Goal: Information Seeking & Learning: Learn about a topic

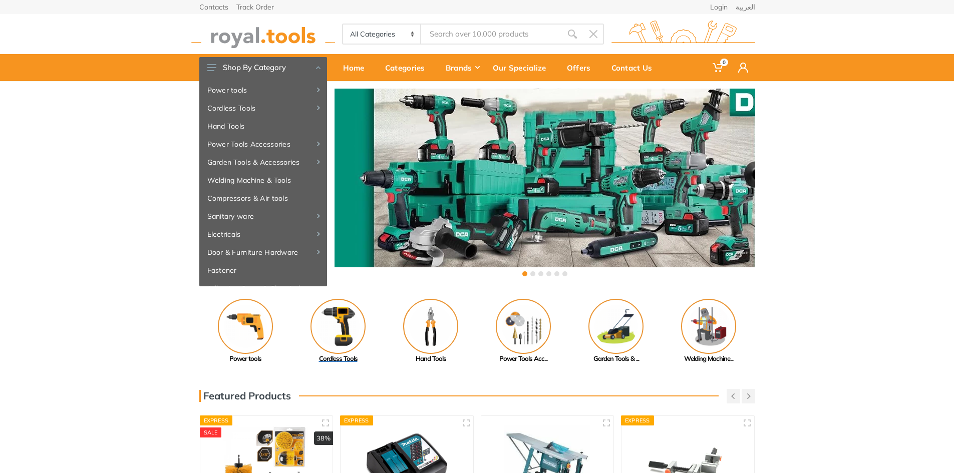
click at [338, 334] on img at bounding box center [338, 326] width 55 height 55
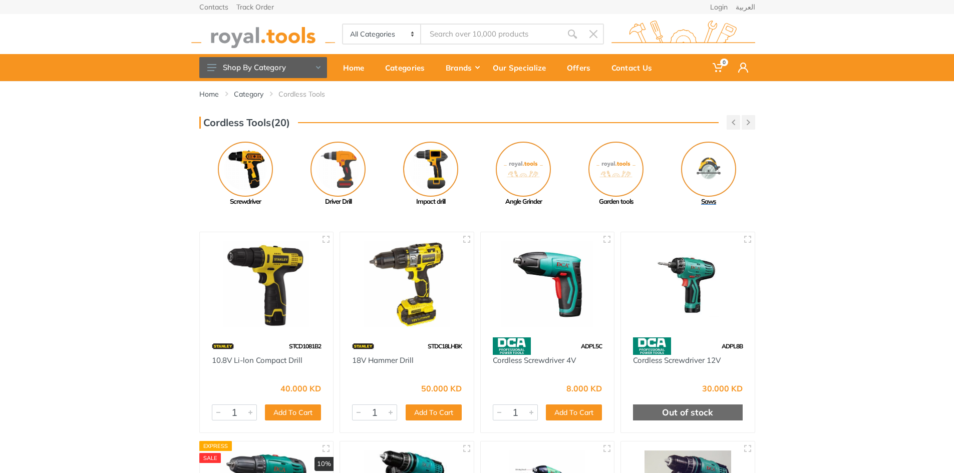
click at [693, 159] on img at bounding box center [708, 169] width 55 height 55
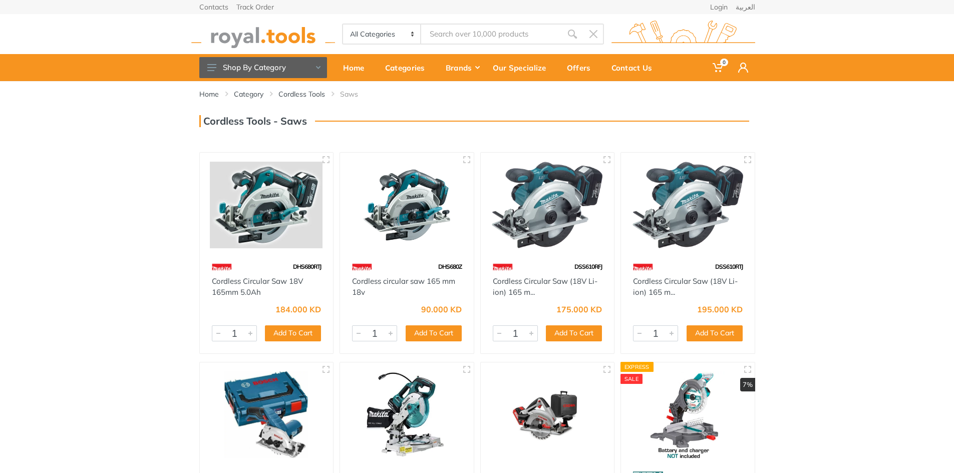
click at [826, 157] on div "Home Category Cordless Tools Saws" at bounding box center [477, 335] width 954 height 508
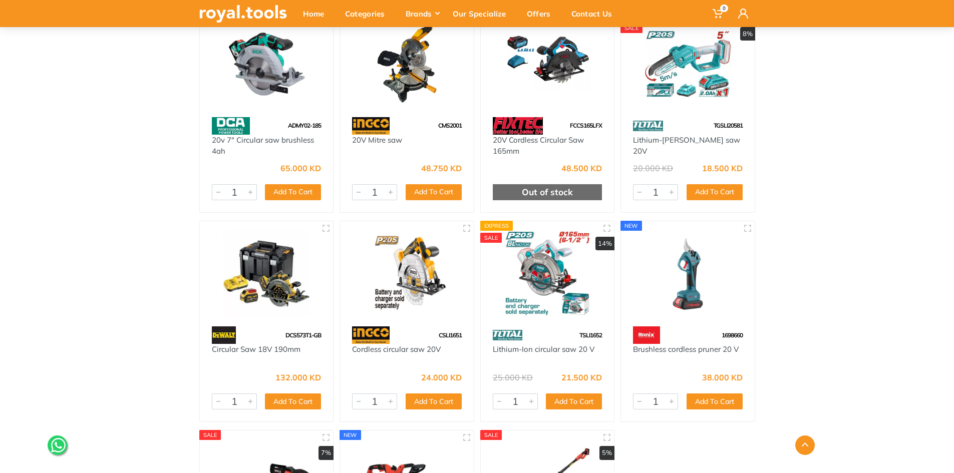
scroll to position [832, 0]
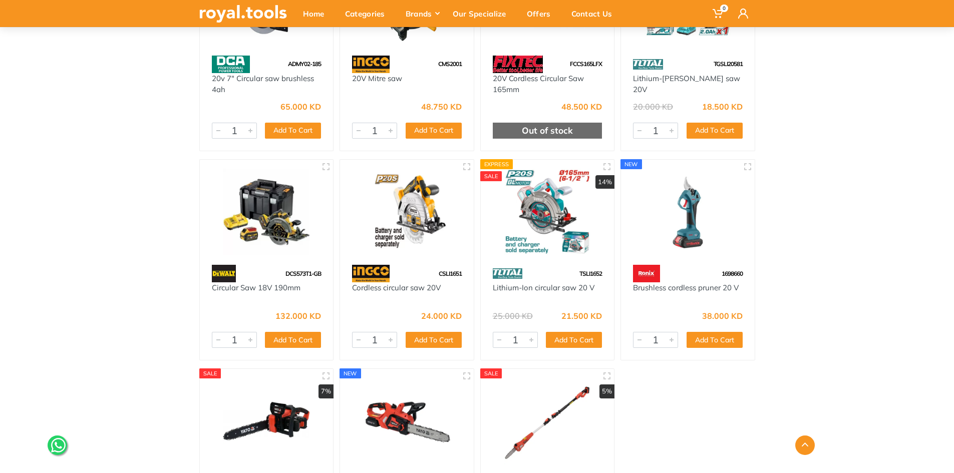
click at [403, 225] on img at bounding box center [407, 212] width 116 height 87
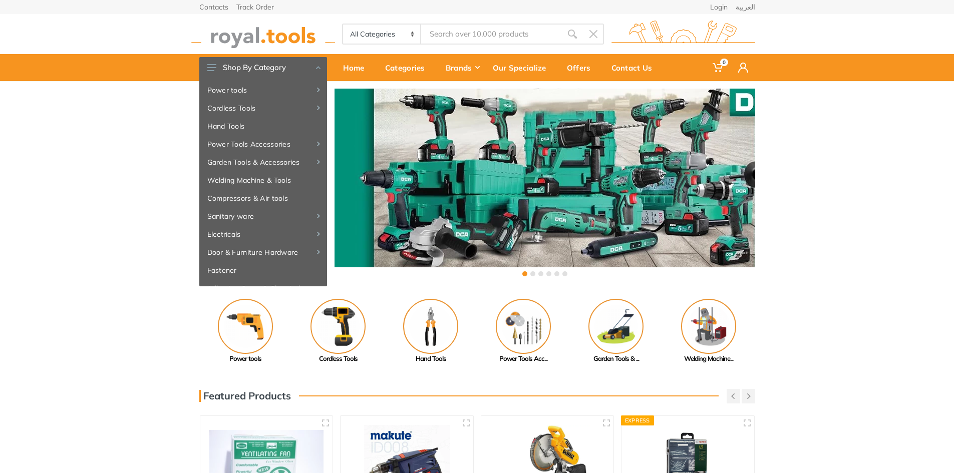
click at [512, 33] on input "Site search" at bounding box center [491, 34] width 140 height 21
type input "b"
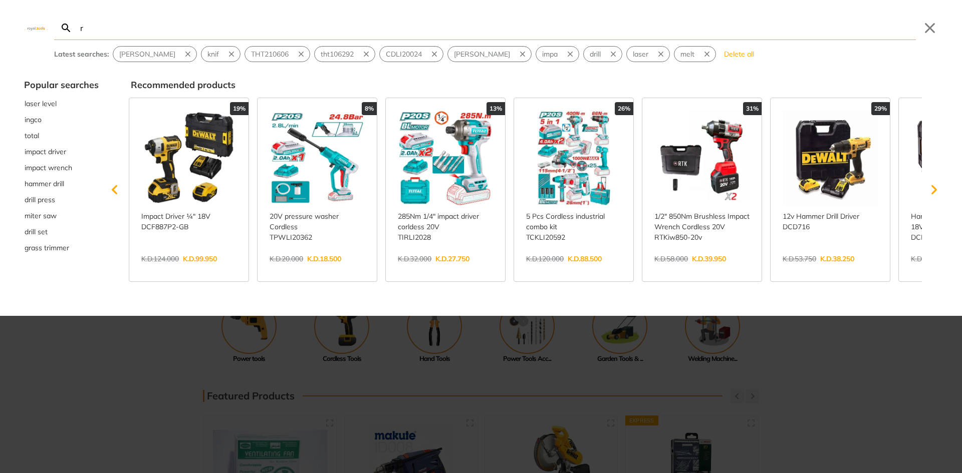
type input "r"
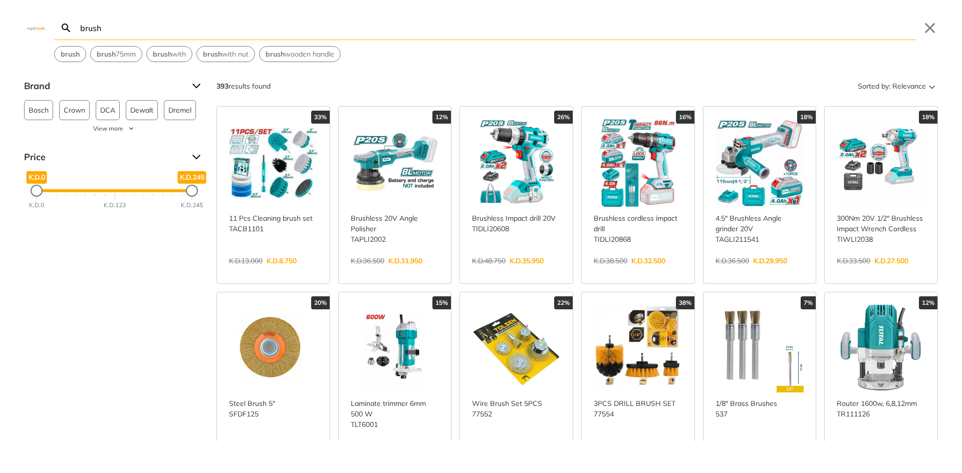
type input "brush"
click at [237, 271] on link "View more →" at bounding box center [273, 271] width 89 height 0
drag, startPoint x: 346, startPoint y: 30, endPoint x: 0, endPoint y: 36, distance: 345.6
click at [0, 36] on div "Search brush brush Submit Close brush brush 75mm brush with brush with nut brus…" at bounding box center [481, 31] width 962 height 62
click at [284, 271] on link "View more →" at bounding box center [273, 271] width 89 height 0
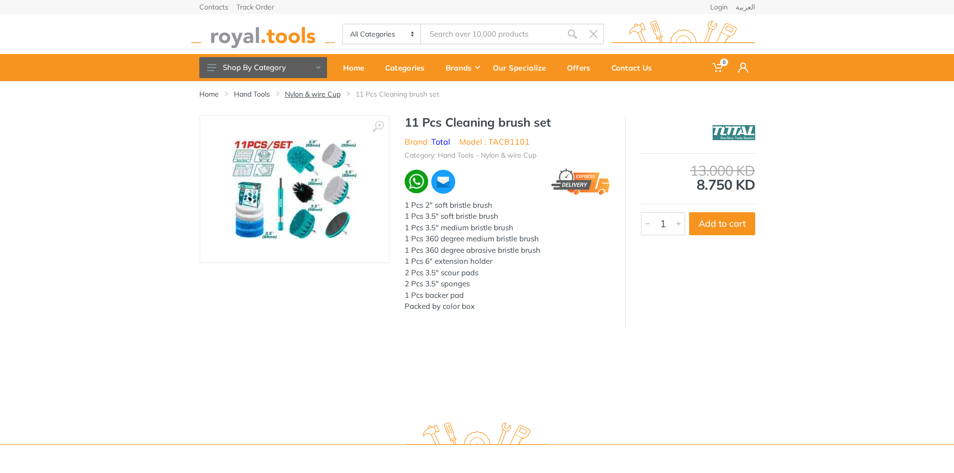
drag, startPoint x: 314, startPoint y: 93, endPoint x: 328, endPoint y: 95, distance: 14.2
click at [314, 93] on link "Nylon & wire Cup" at bounding box center [313, 94] width 56 height 10
click at [662, 380] on div "Home Hand Tools Nylon & wire Cup 11 Pcs Cleaning brush set" at bounding box center [477, 247] width 954 height 332
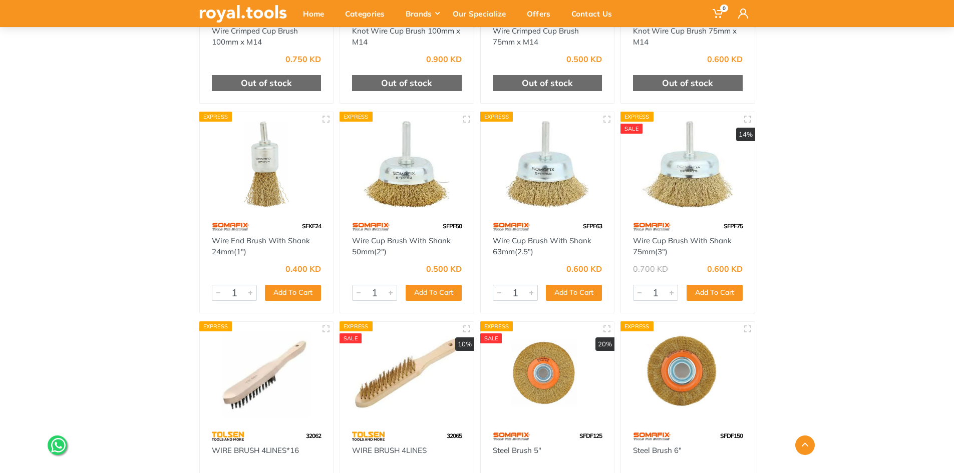
click at [807, 186] on div "Home Category Hand Tools Nylon & wire Cup 1" at bounding box center [477, 294] width 954 height 927
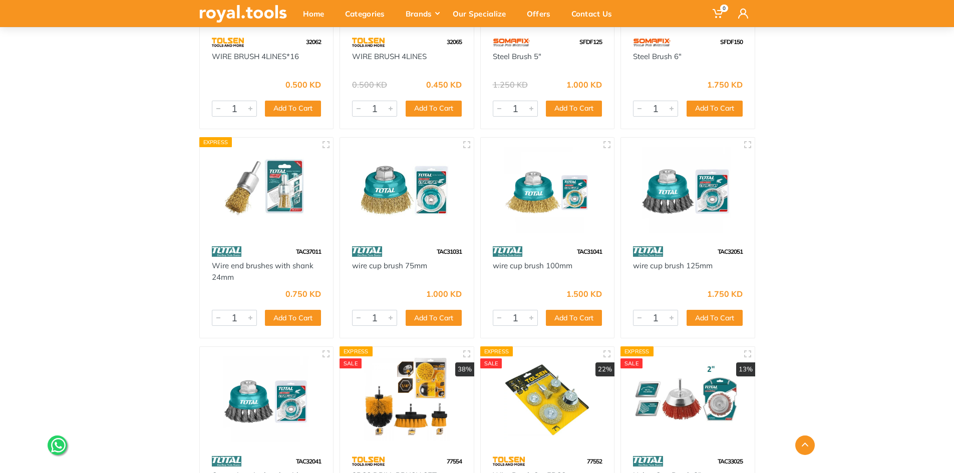
scroll to position [895, 0]
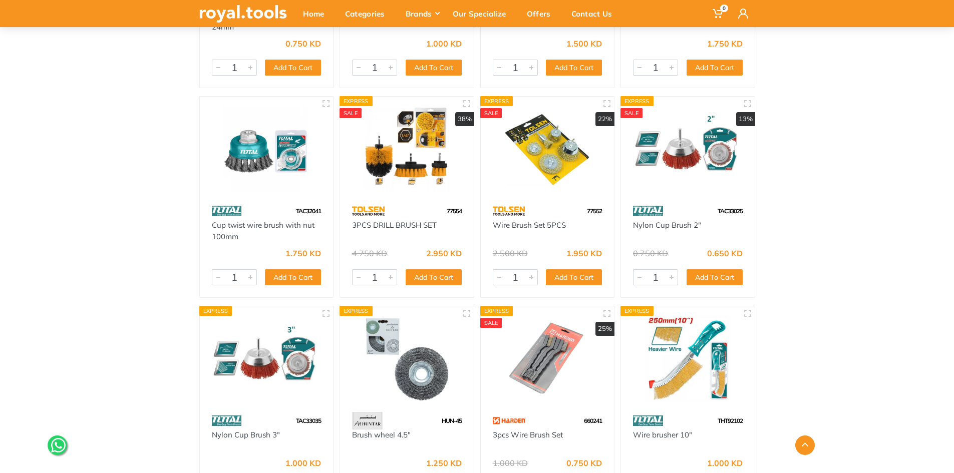
click at [402, 155] on img at bounding box center [407, 149] width 116 height 87
click at [867, 180] on div "Home Category Hand Tools Nylon & wire Cup 1" at bounding box center [477, 174] width 954 height 1976
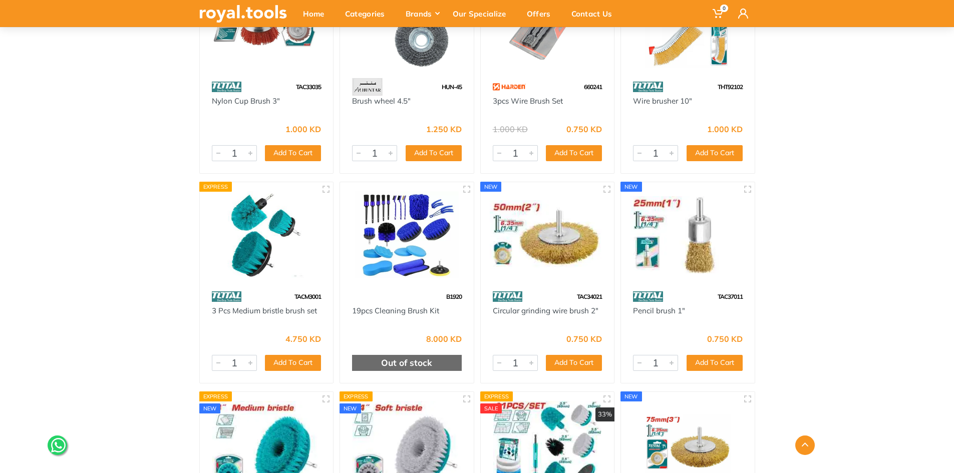
scroll to position [1222, 0]
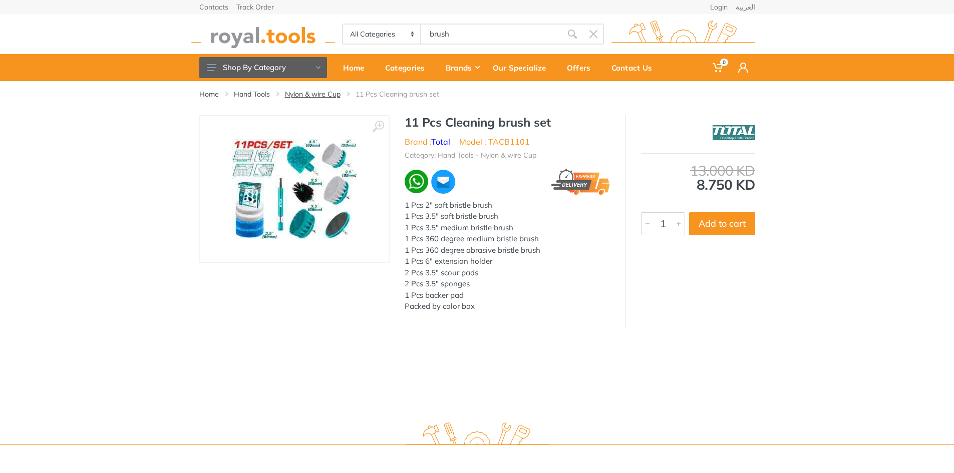
click at [320, 90] on link "Nylon & wire Cup" at bounding box center [313, 94] width 56 height 10
